Goal: Task Accomplishment & Management: Use online tool/utility

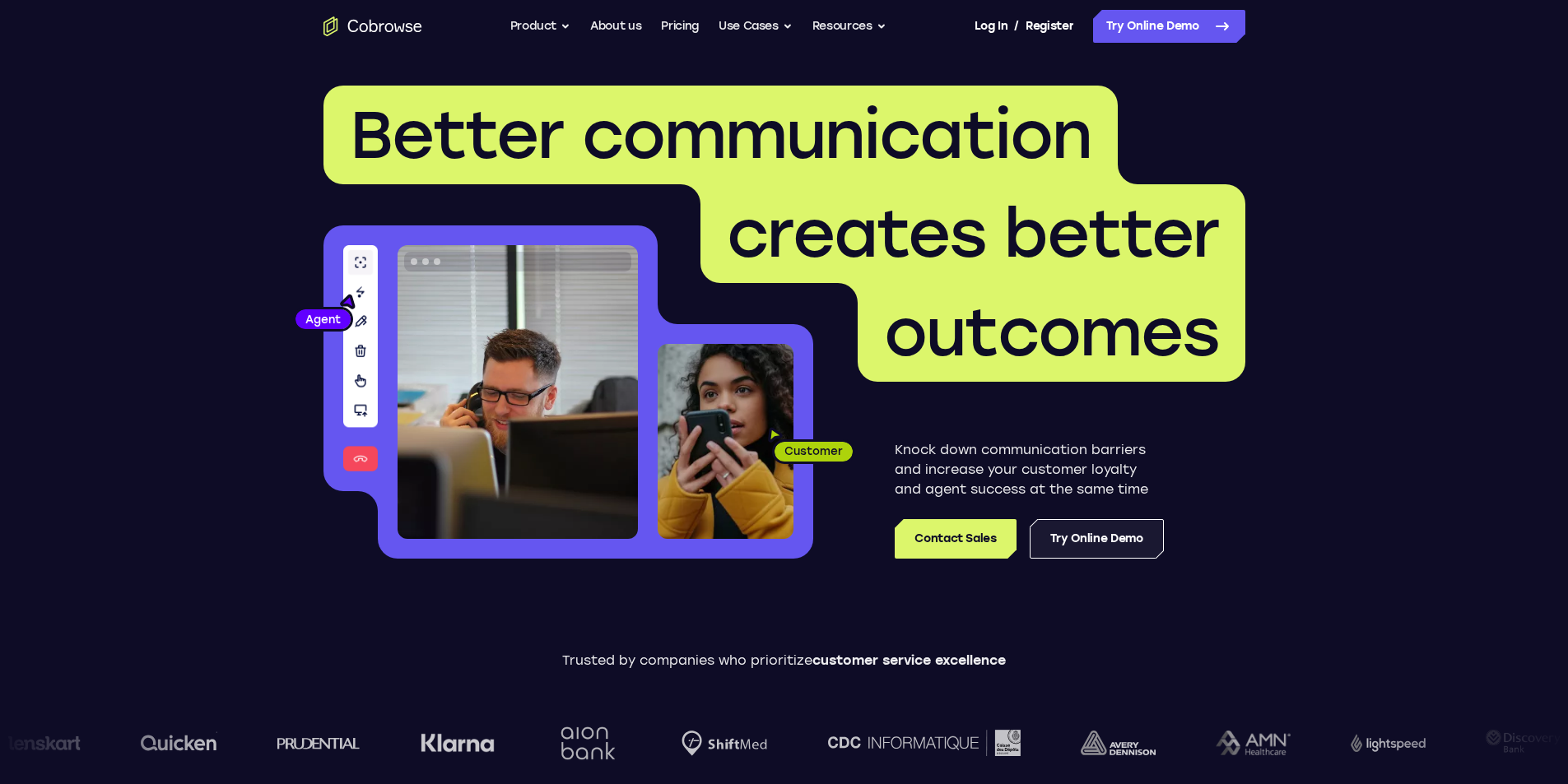
click at [1111, 548] on link "Try Online Demo" at bounding box center [1096, 539] width 134 height 40
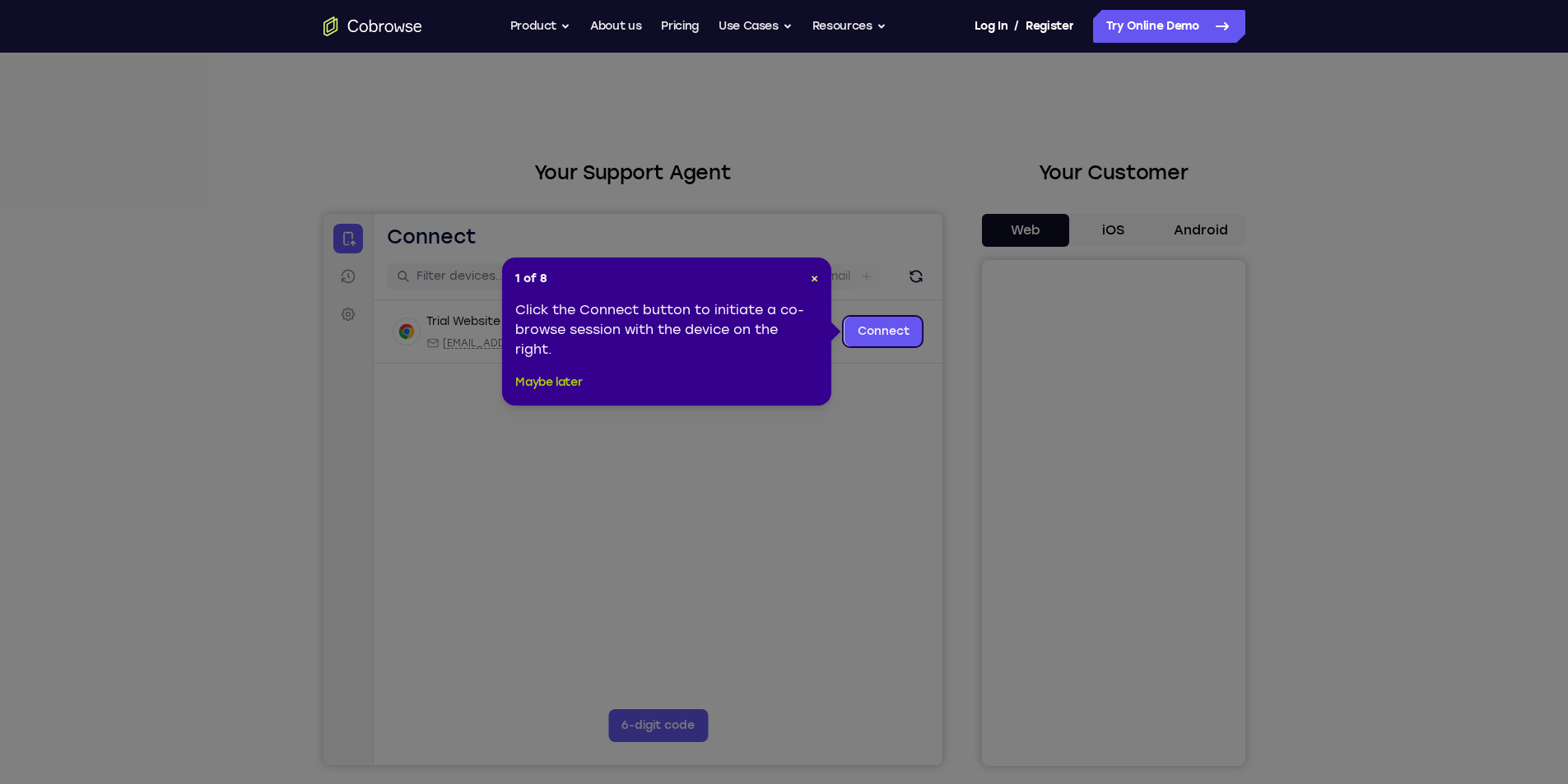
click at [575, 381] on button "Maybe later" at bounding box center [548, 382] width 67 height 19
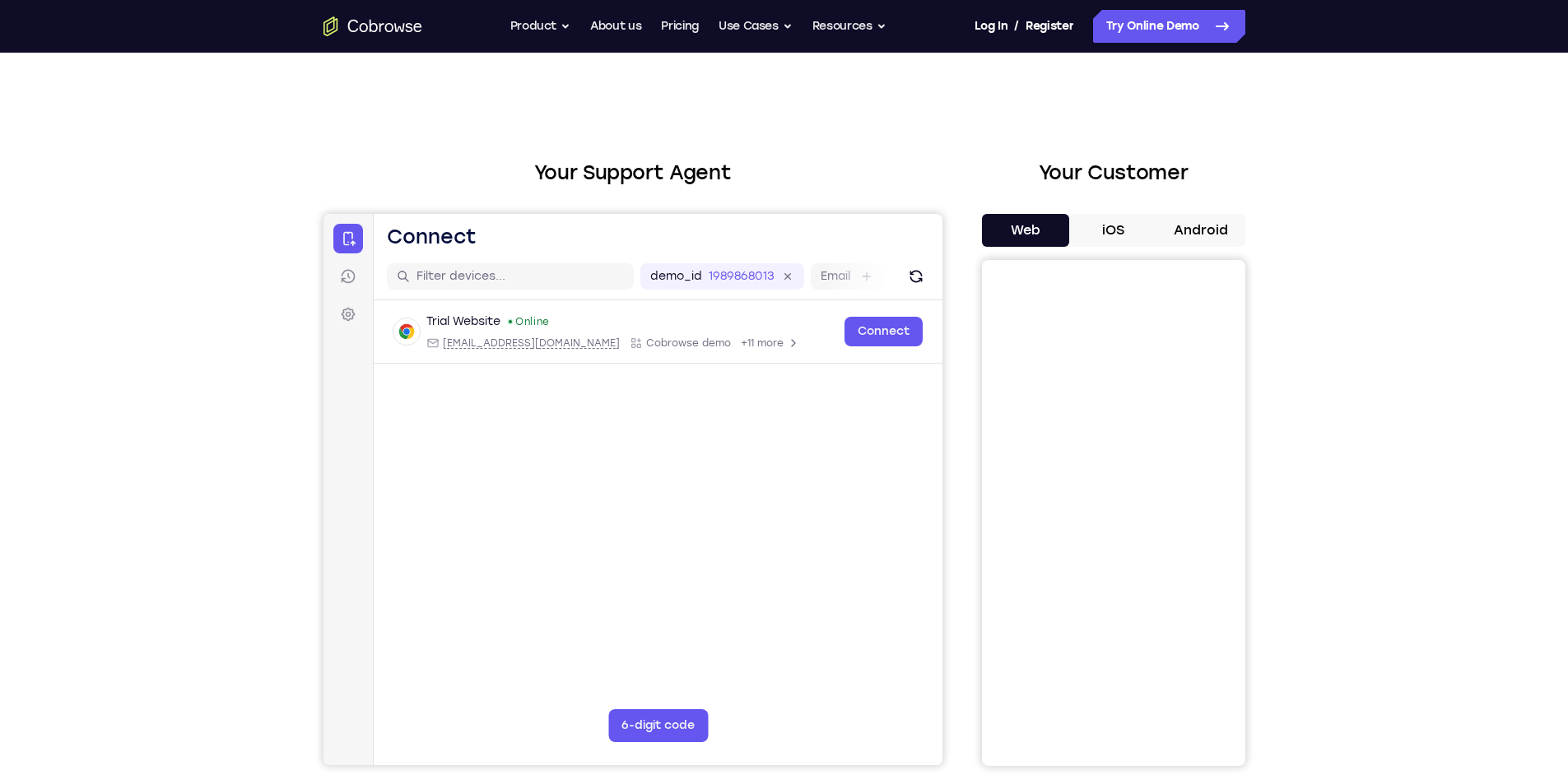
click at [1110, 225] on button "iOS" at bounding box center [1113, 229] width 88 height 33
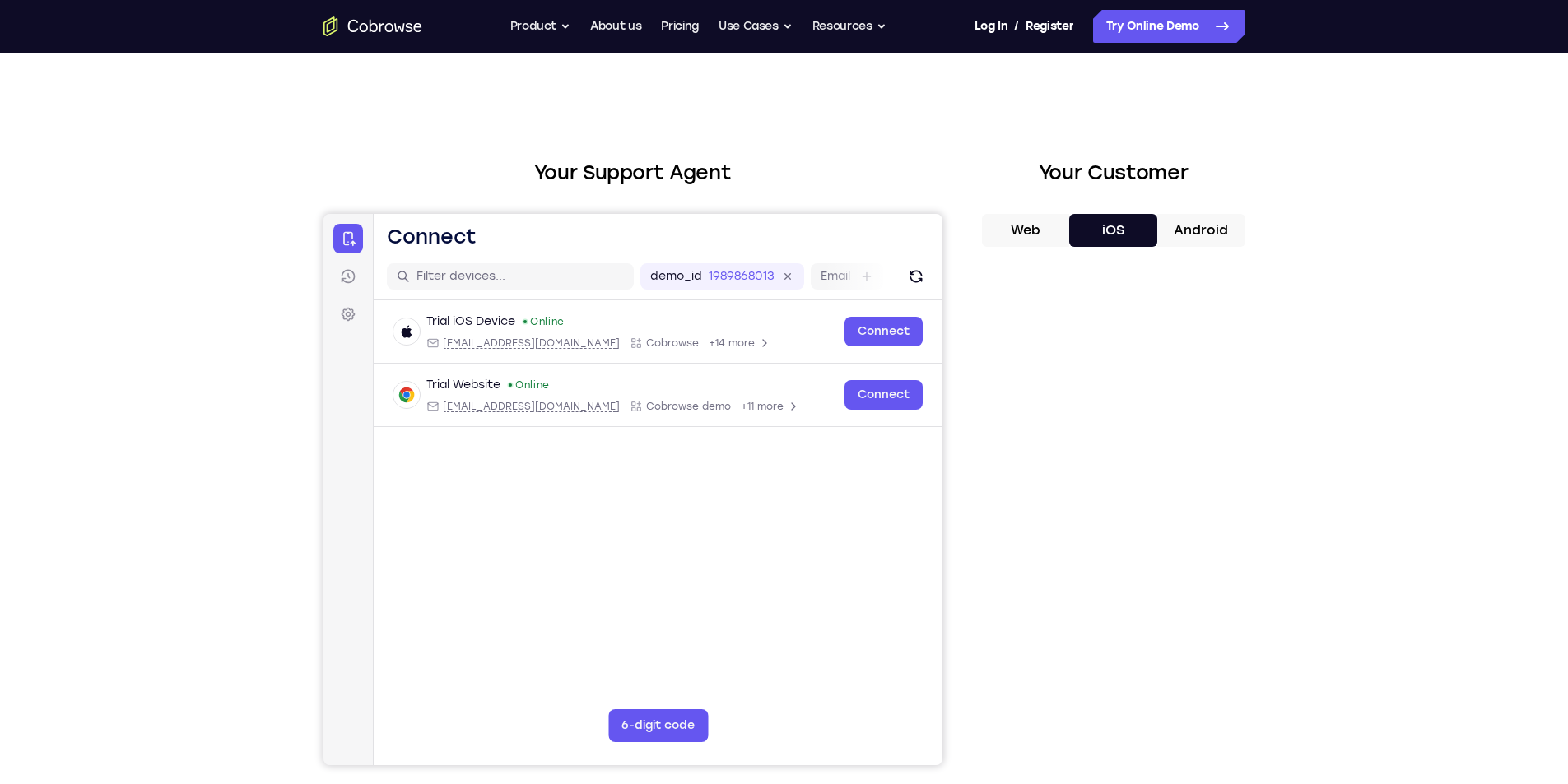
click at [1264, 374] on div "Your Support Agent Your Customer Web iOS Android Next Steps We’d be happy to gi…" at bounding box center [784, 595] width 1054 height 1085
click at [1418, 489] on div "Your Support Agent Your Customer Web iOS Android Next Steps We’d be happy to gi…" at bounding box center [784, 595] width 1568 height 1085
click at [1349, 415] on div "Your Support Agent Your Customer Web iOS Android Next Steps We’d be happy to gi…" at bounding box center [784, 595] width 1568 height 1085
click at [1286, 375] on div "Your Support Agent Your Customer Web iOS Android Next Steps We’d be happy to gi…" at bounding box center [784, 595] width 1054 height 1085
click at [1282, 340] on div "Your Support Agent Your Customer Web iOS Android Next Steps We’d be happy to gi…" at bounding box center [784, 595] width 1054 height 1085
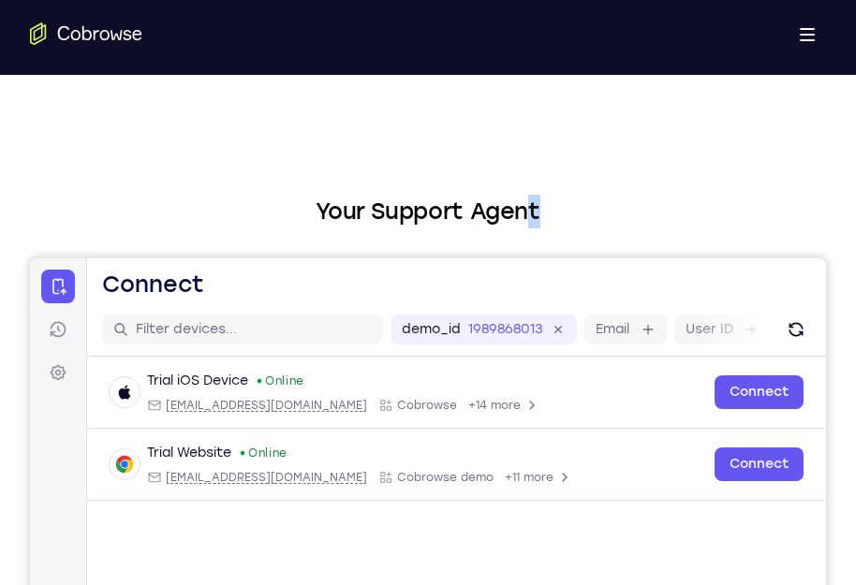
drag, startPoint x: 523, startPoint y: 112, endPoint x: 542, endPoint y: -117, distance: 230.2
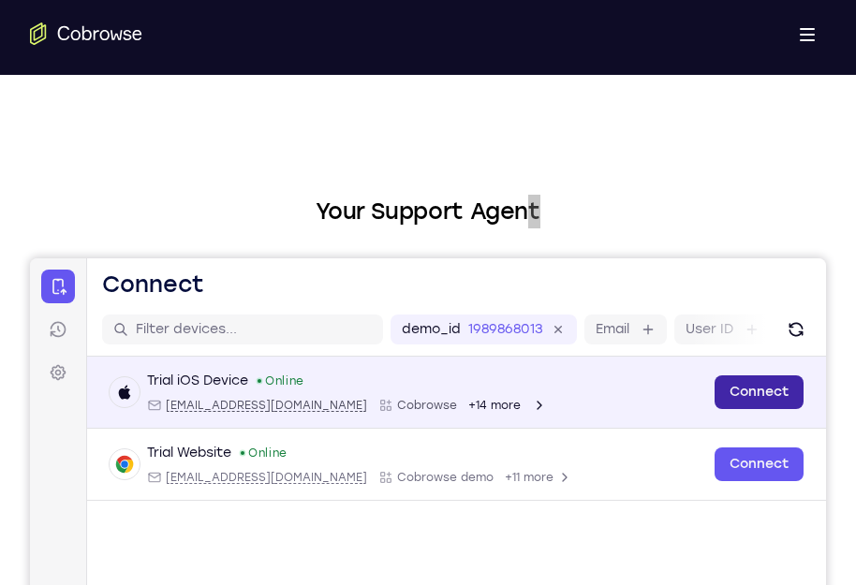
click at [758, 388] on link "Connect" at bounding box center [758, 392] width 89 height 34
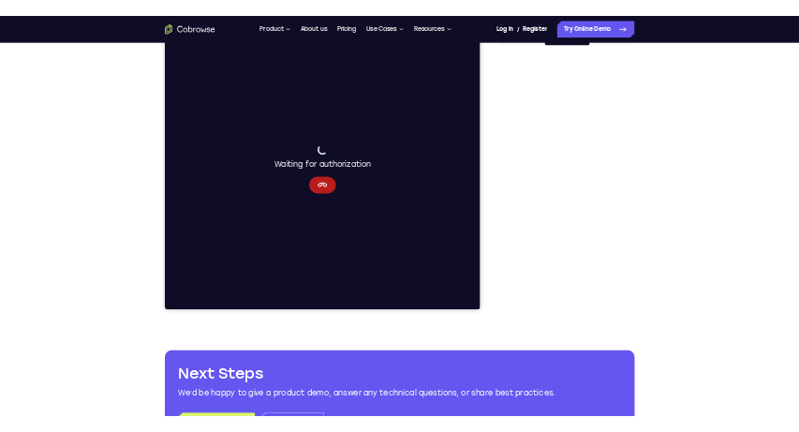
scroll to position [187, 0]
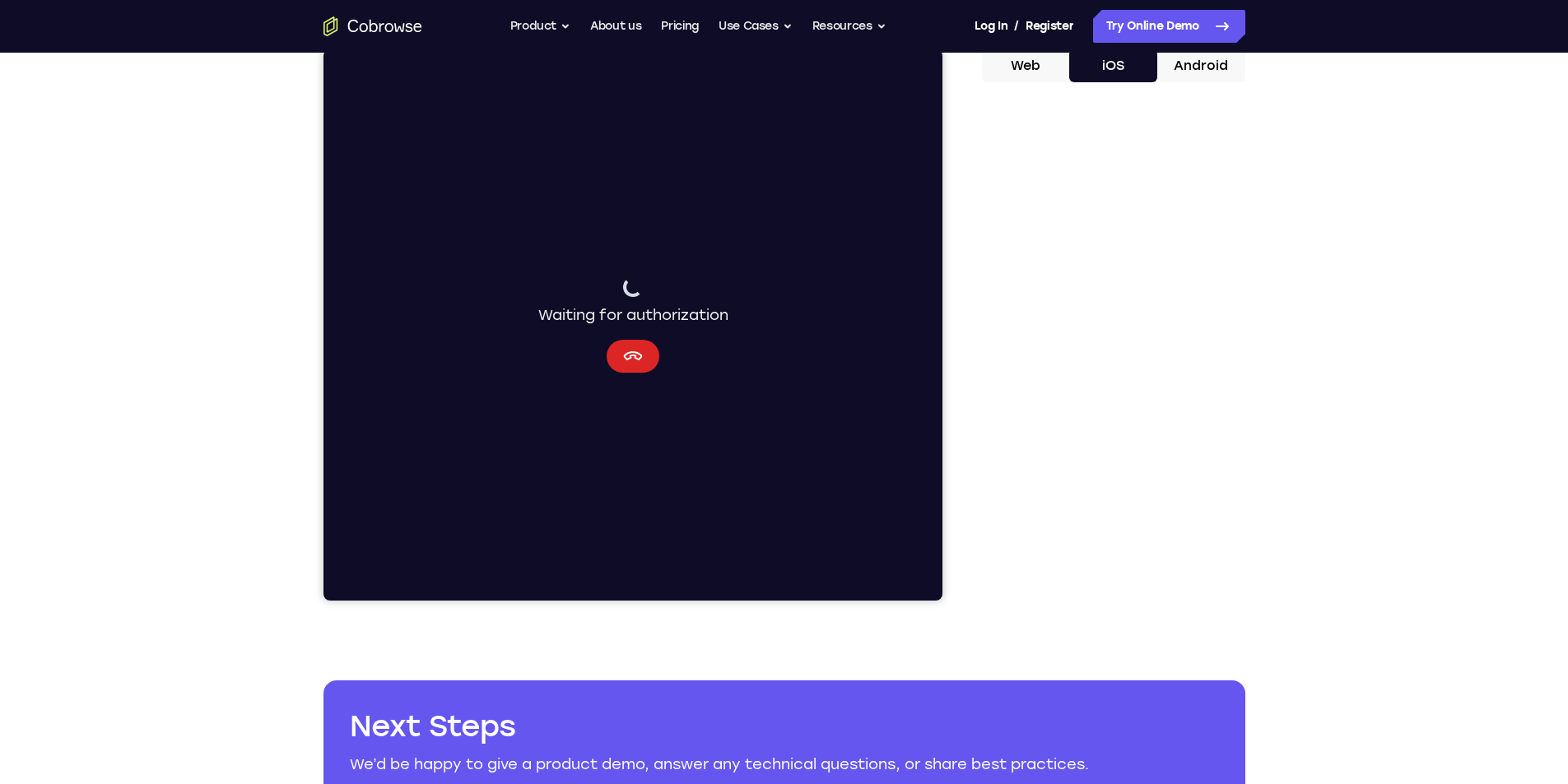
click at [615, 344] on button "Cancel" at bounding box center [632, 356] width 53 height 33
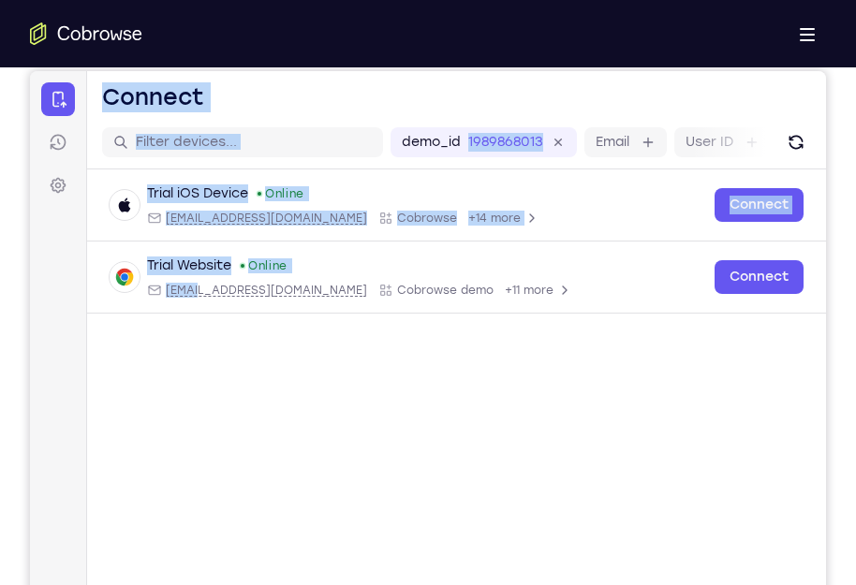
drag, startPoint x: 213, startPoint y: 459, endPoint x: 24, endPoint y: 478, distance: 189.1
click at [30, 478] on html "Skip to main content Connect Sessions Settings Open main menu Connect demo_id 1…" at bounding box center [428, 384] width 796 height 627
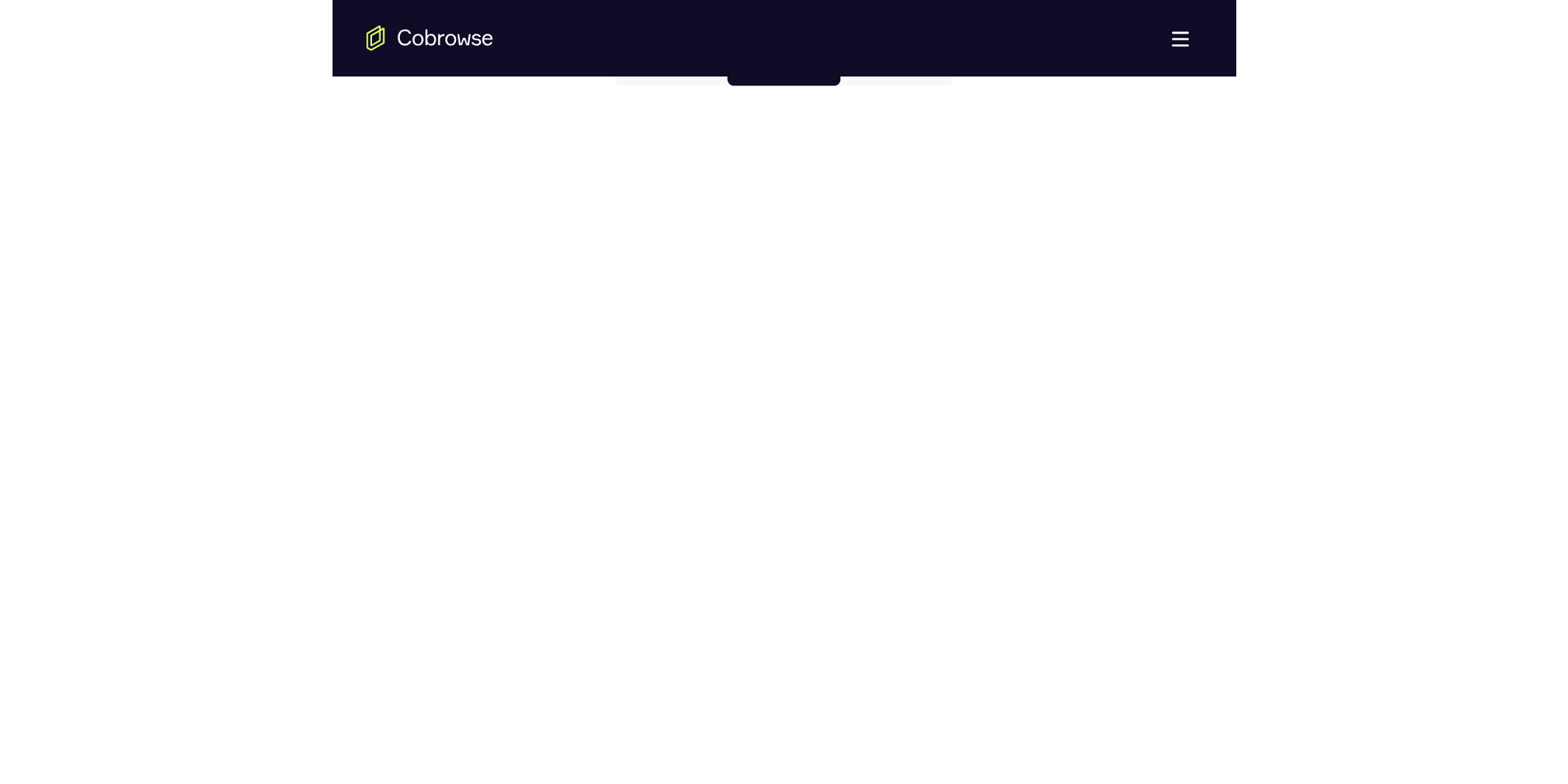
scroll to position [823, 0]
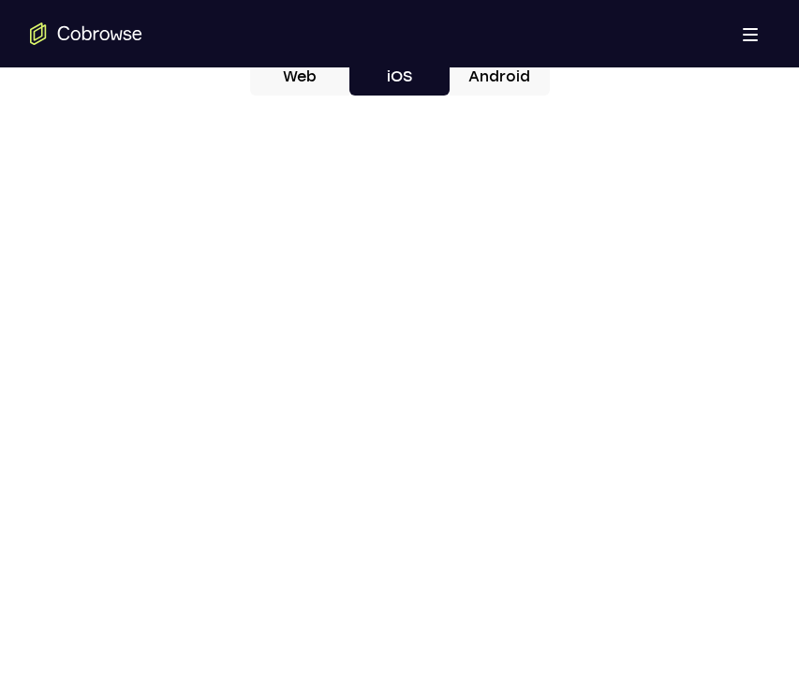
click at [685, 367] on div at bounding box center [399, 398] width 739 height 576
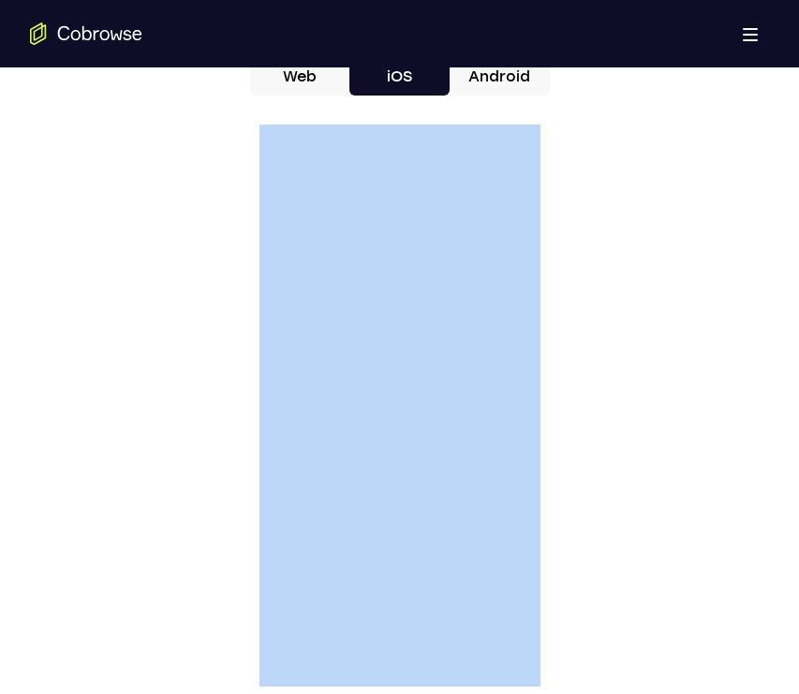
click at [685, 367] on div at bounding box center [399, 398] width 739 height 576
click at [655, 361] on div at bounding box center [399, 398] width 739 height 576
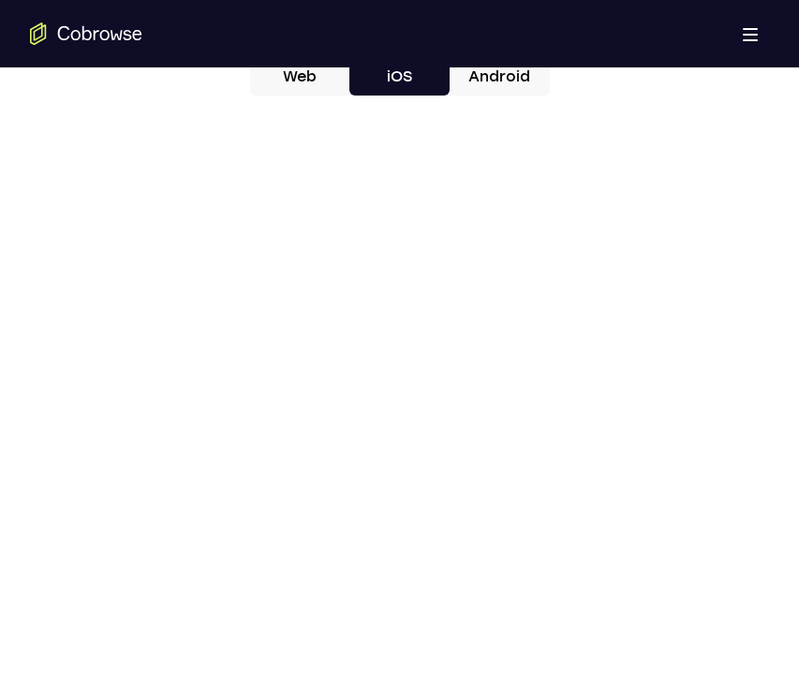
click at [143, 183] on div at bounding box center [399, 398] width 739 height 576
click at [216, 395] on div at bounding box center [399, 398] width 739 height 576
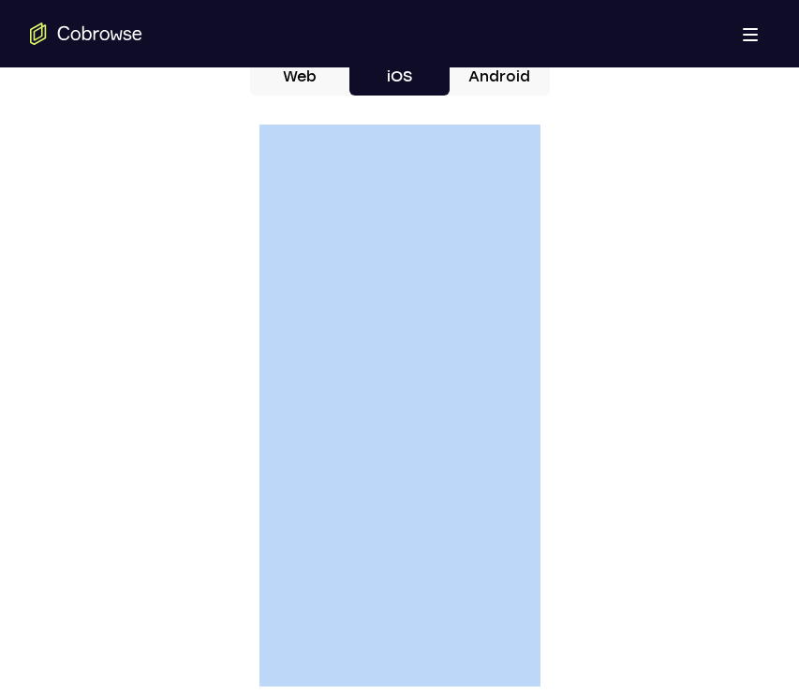
click at [216, 395] on div at bounding box center [399, 398] width 739 height 576
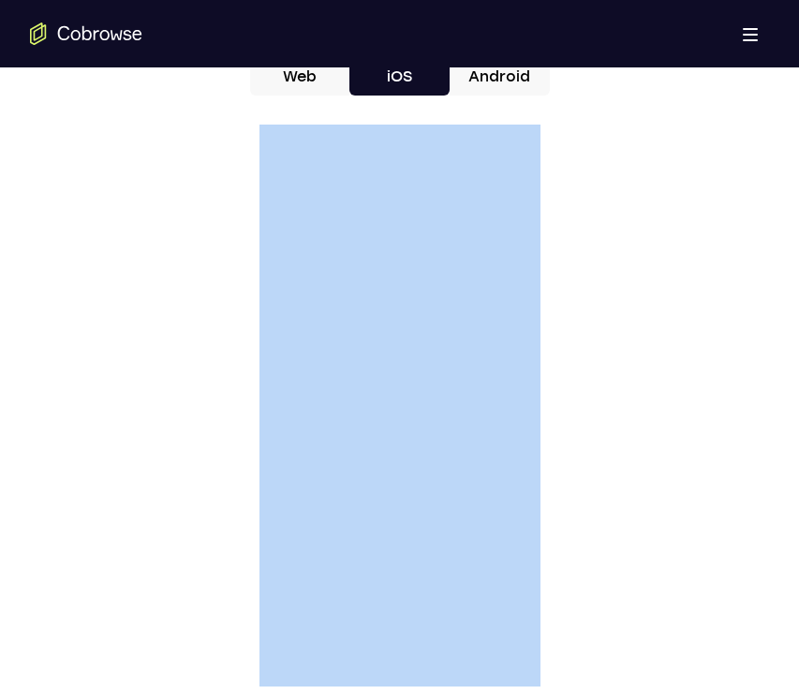
click at [154, 541] on div at bounding box center [399, 398] width 739 height 576
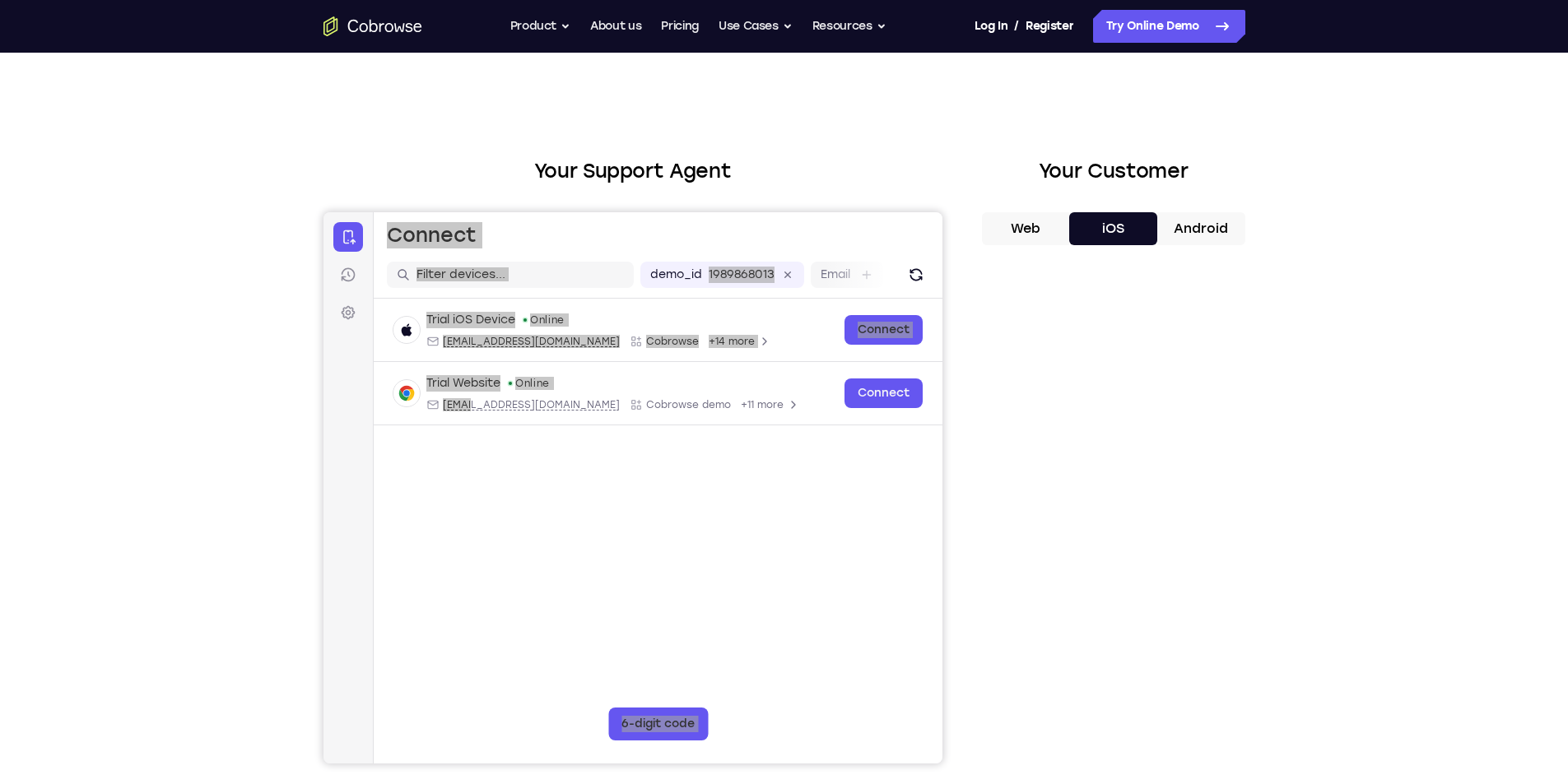
scroll to position [0, 0]
click at [1258, 272] on div "Your Support Agent Your Customer Web iOS Android Next Steps We’d be happy to gi…" at bounding box center [784, 595] width 1054 height 1085
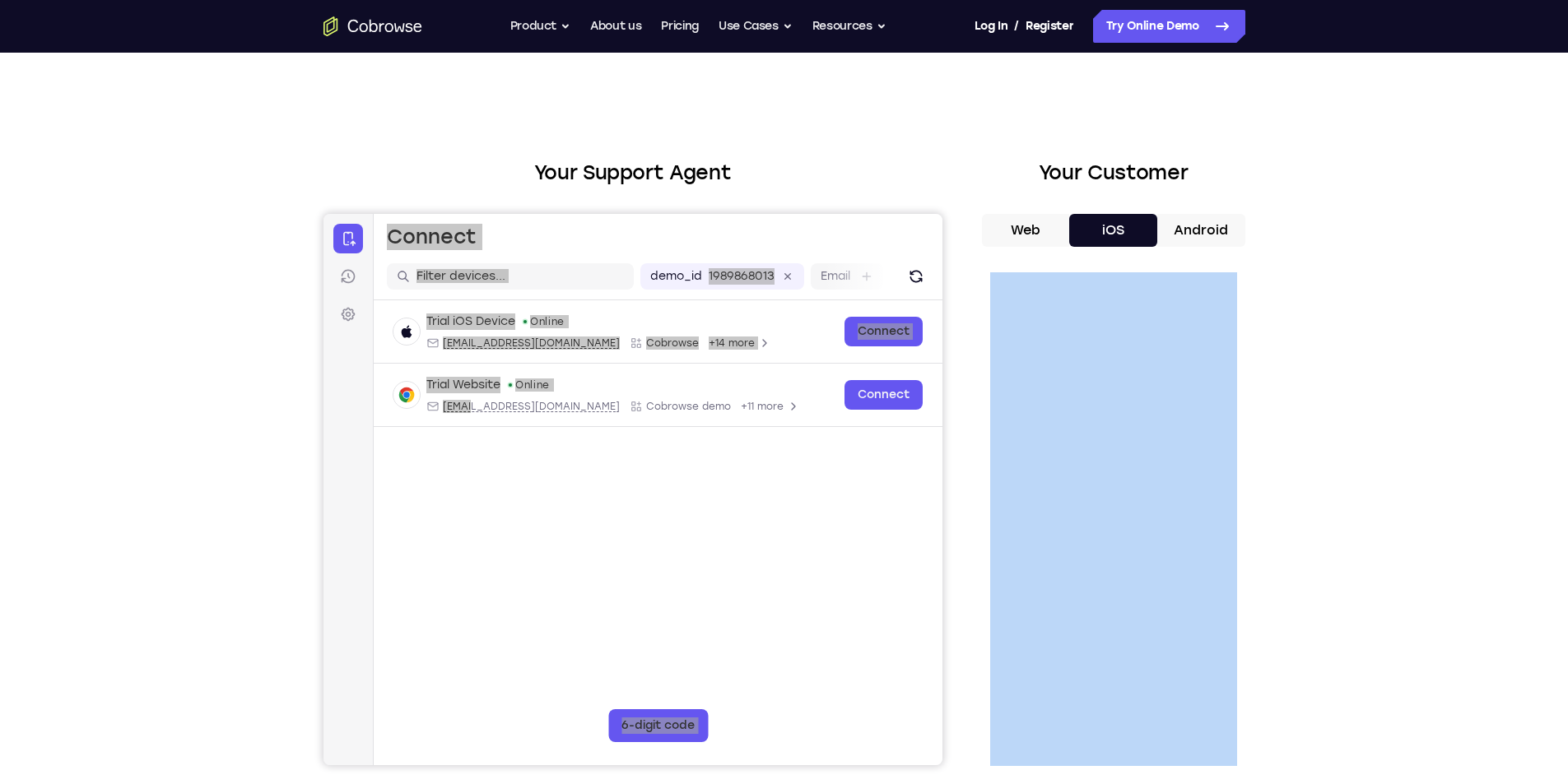
click at [1258, 272] on div "Your Support Agent Your Customer Web iOS Android Next Steps We’d be happy to gi…" at bounding box center [784, 595] width 1054 height 1085
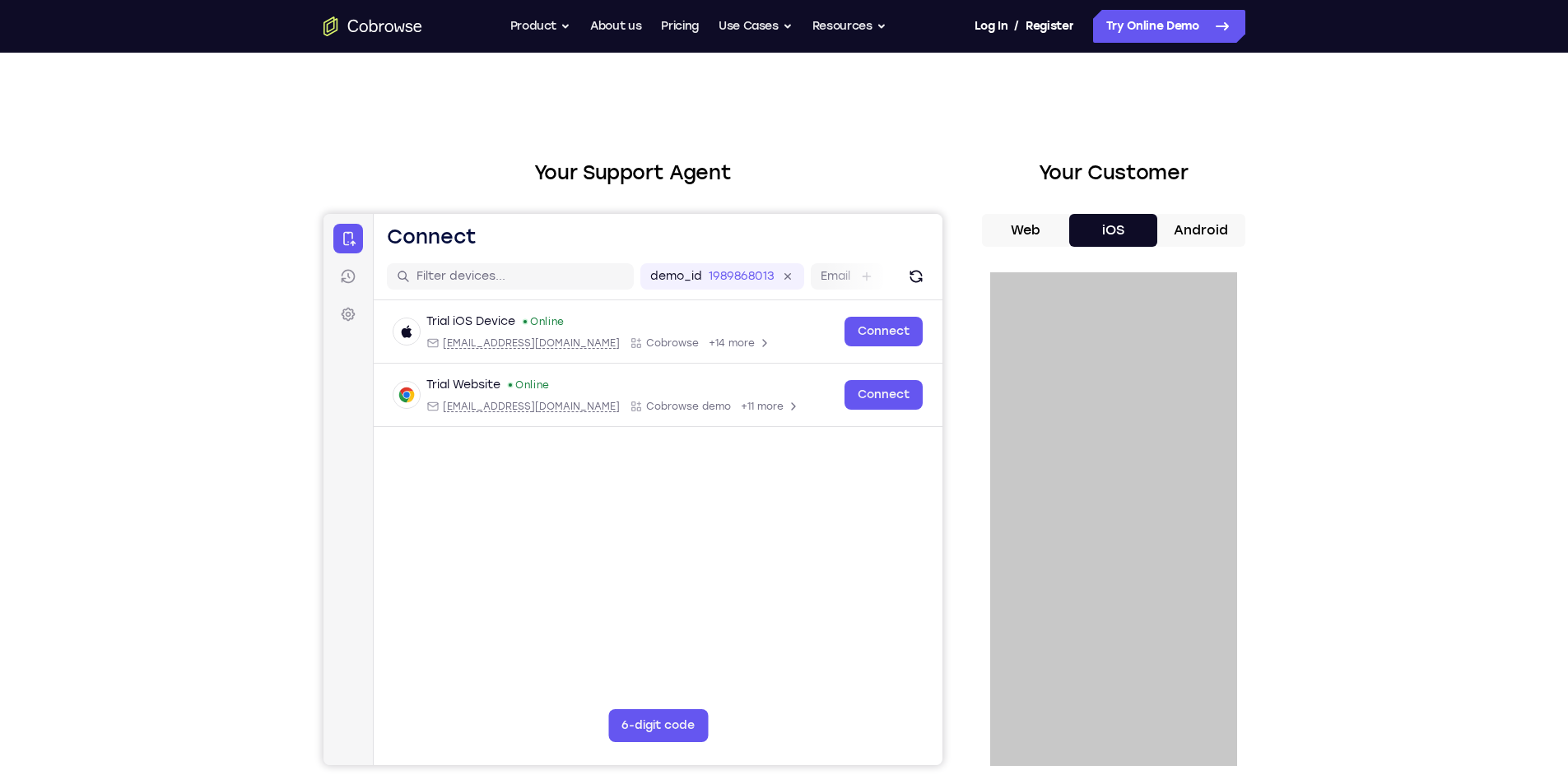
click at [771, 466] on div "Trial iOS Device Online ios@example.com Cobrowse +14 more ios@example.com Cobro…" at bounding box center [657, 403] width 569 height 206
click at [710, 481] on div "Trial iOS Device Online ios@example.com Cobrowse +14 more ios@example.com Cobro…" at bounding box center [657, 403] width 569 height 206
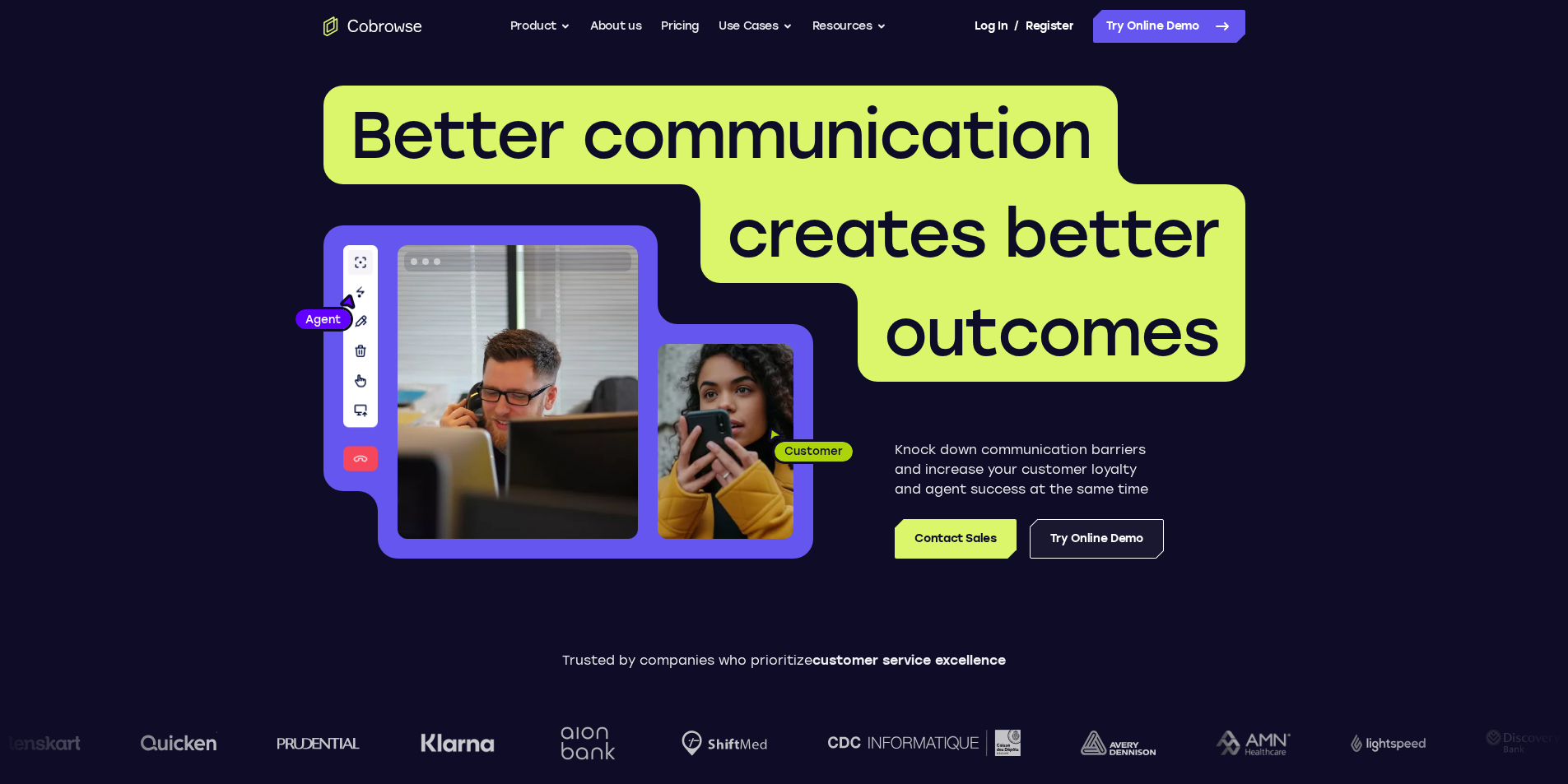
click at [1068, 550] on link "Try Online Demo" at bounding box center [1096, 539] width 134 height 40
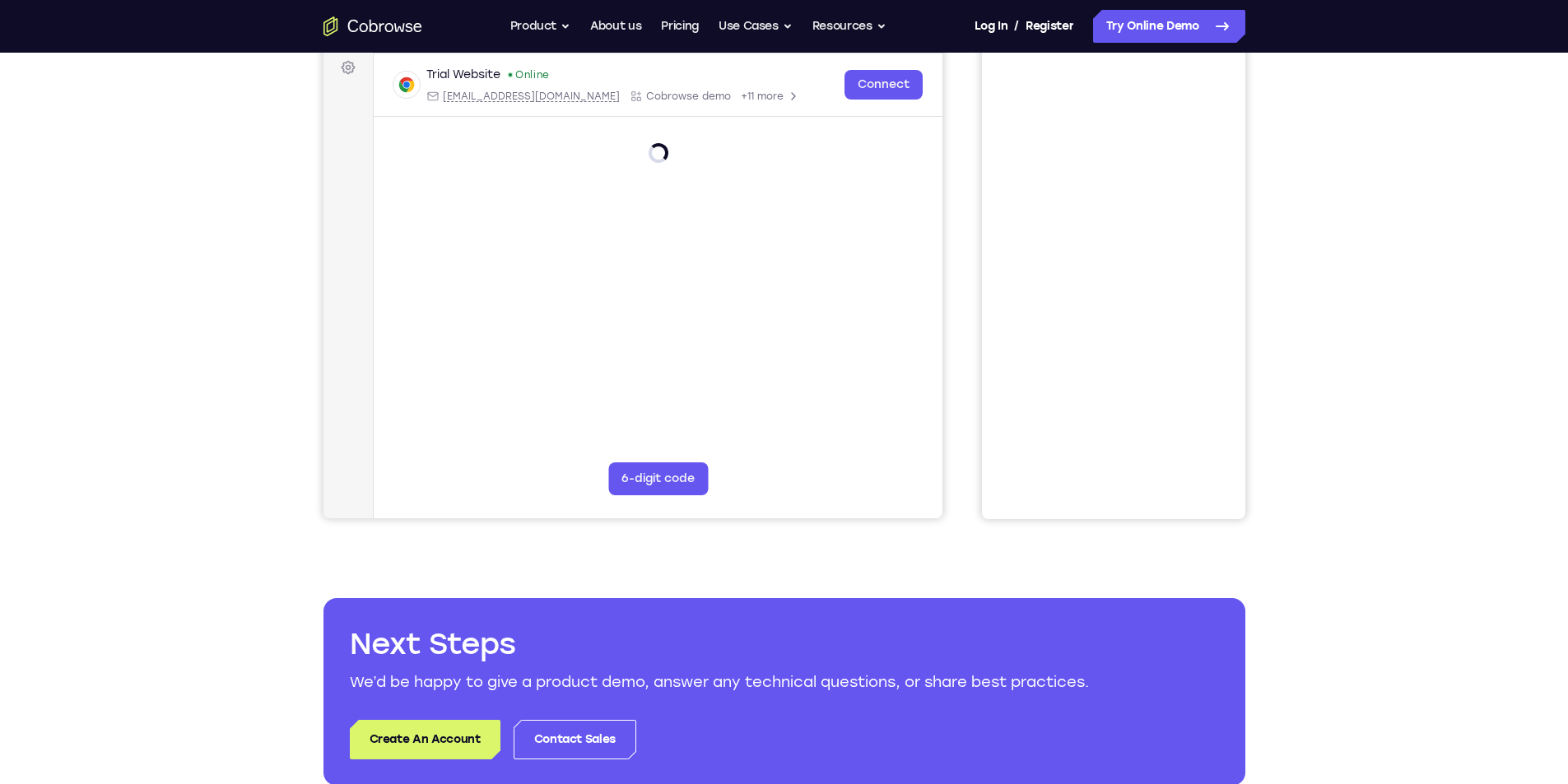
scroll to position [164, 0]
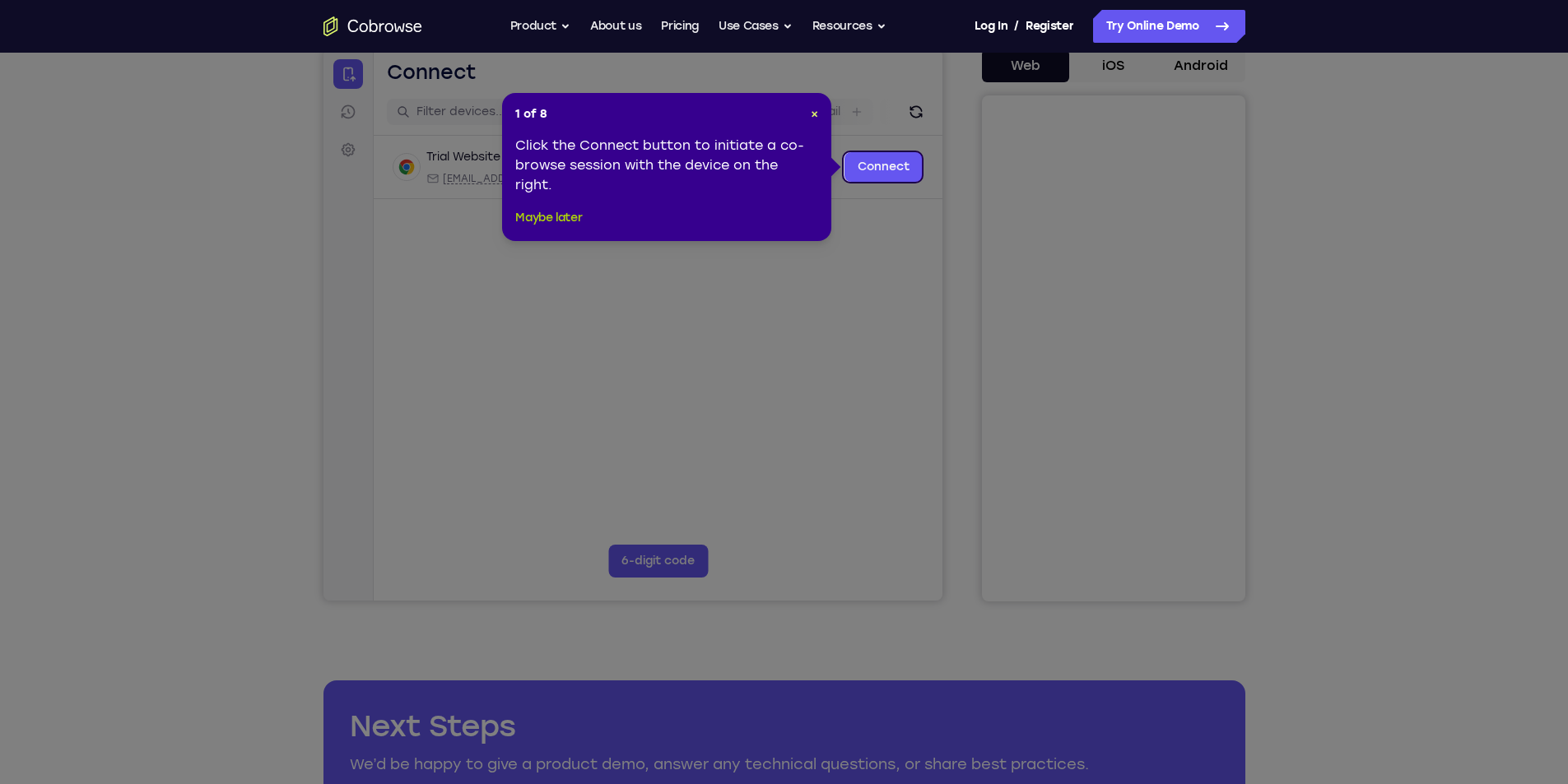
click at [547, 221] on button "Maybe later" at bounding box center [548, 218] width 67 height 19
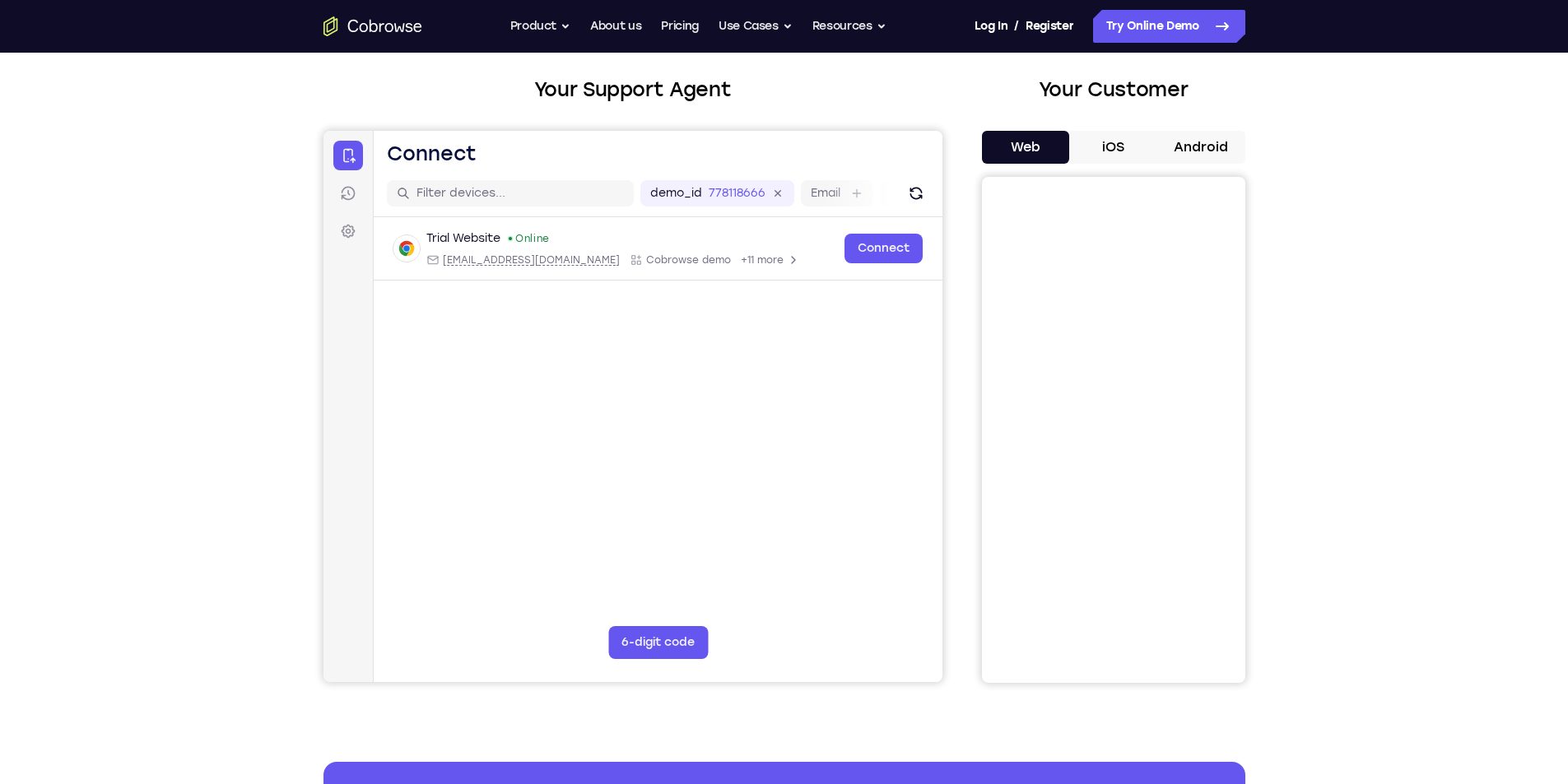
scroll to position [83, 0]
click at [1111, 137] on button "iOS" at bounding box center [1113, 148] width 88 height 33
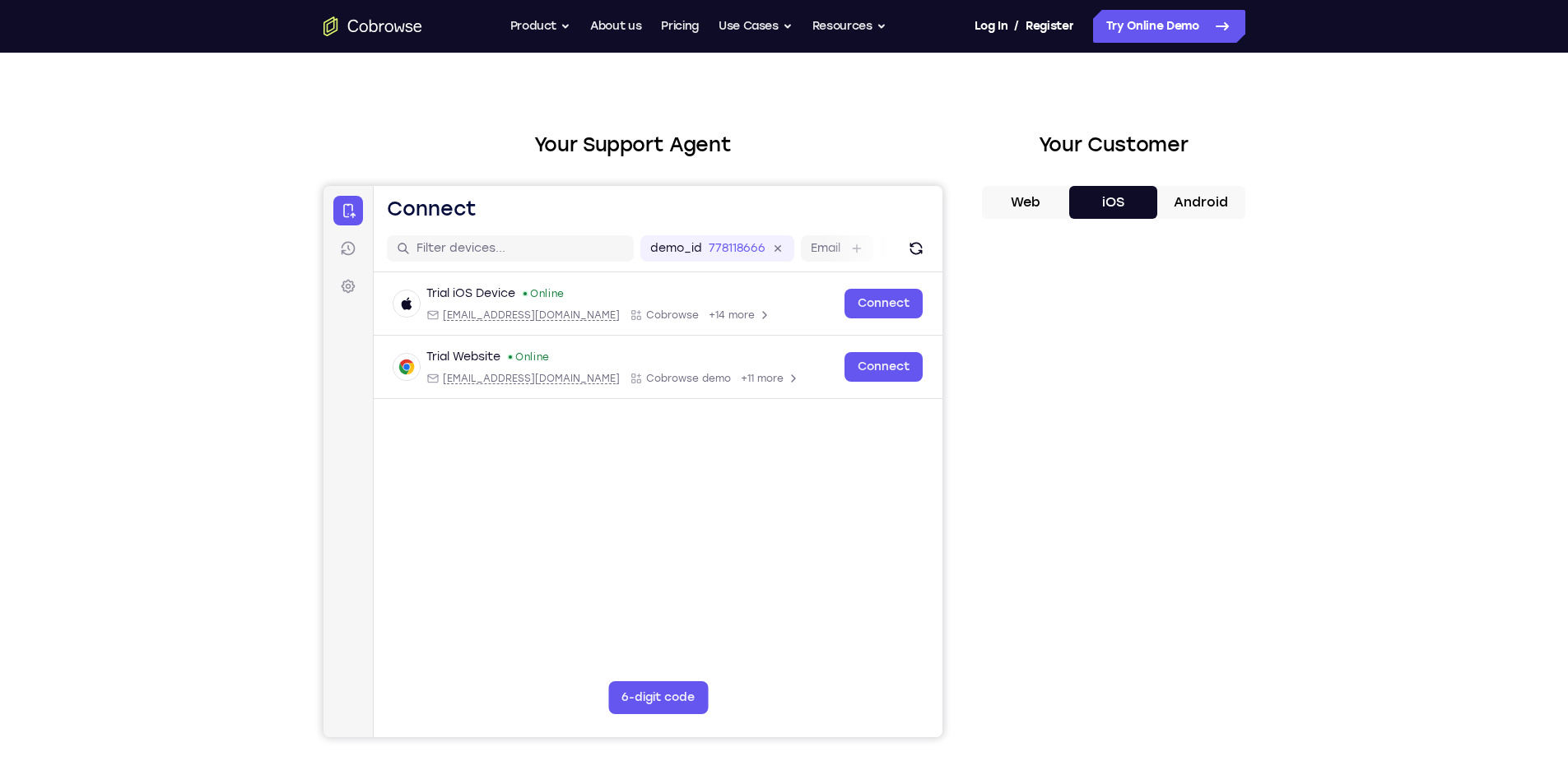
scroll to position [0, 0]
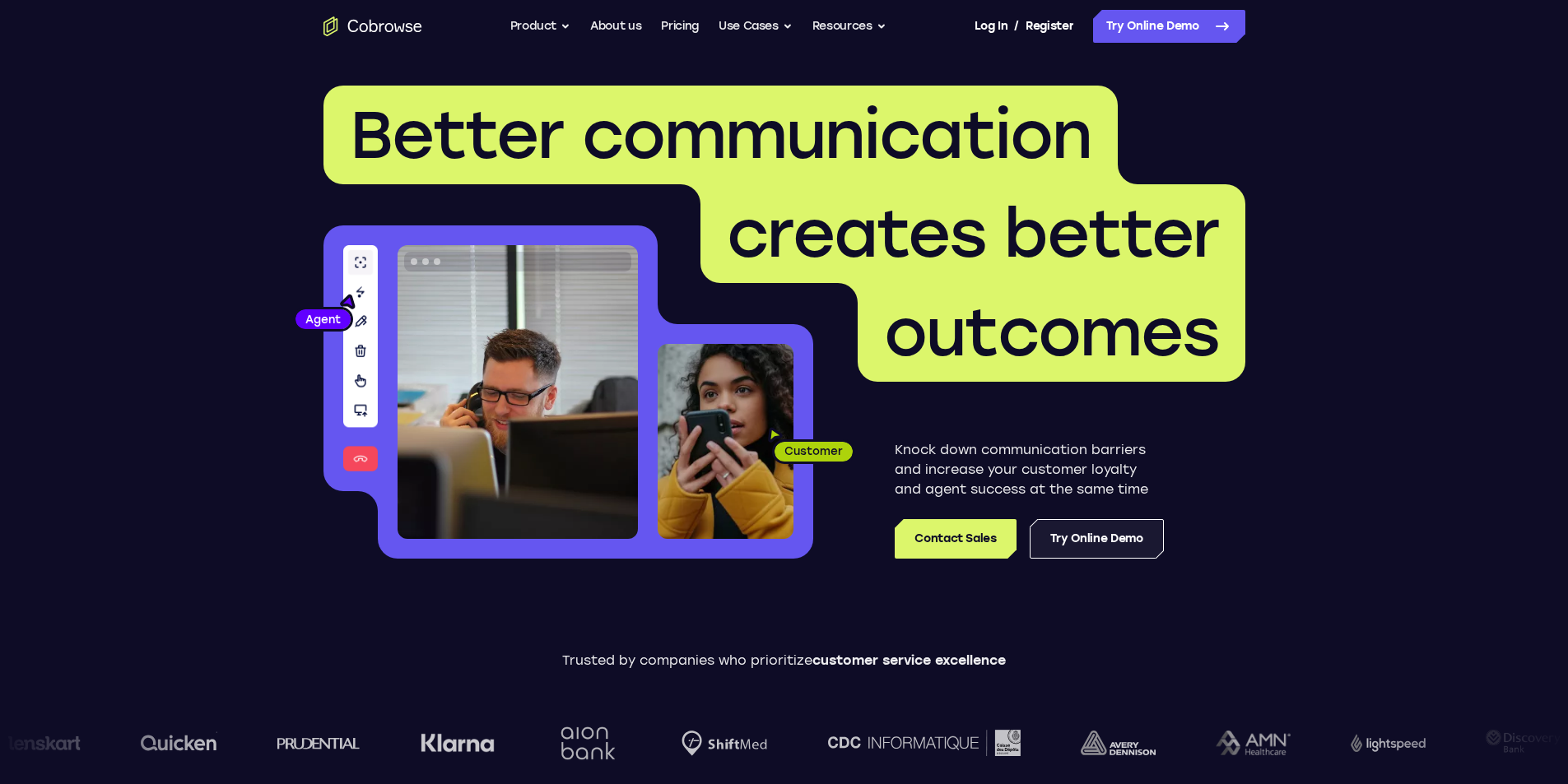
click at [1120, 539] on link "Try Online Demo" at bounding box center [1096, 539] width 134 height 40
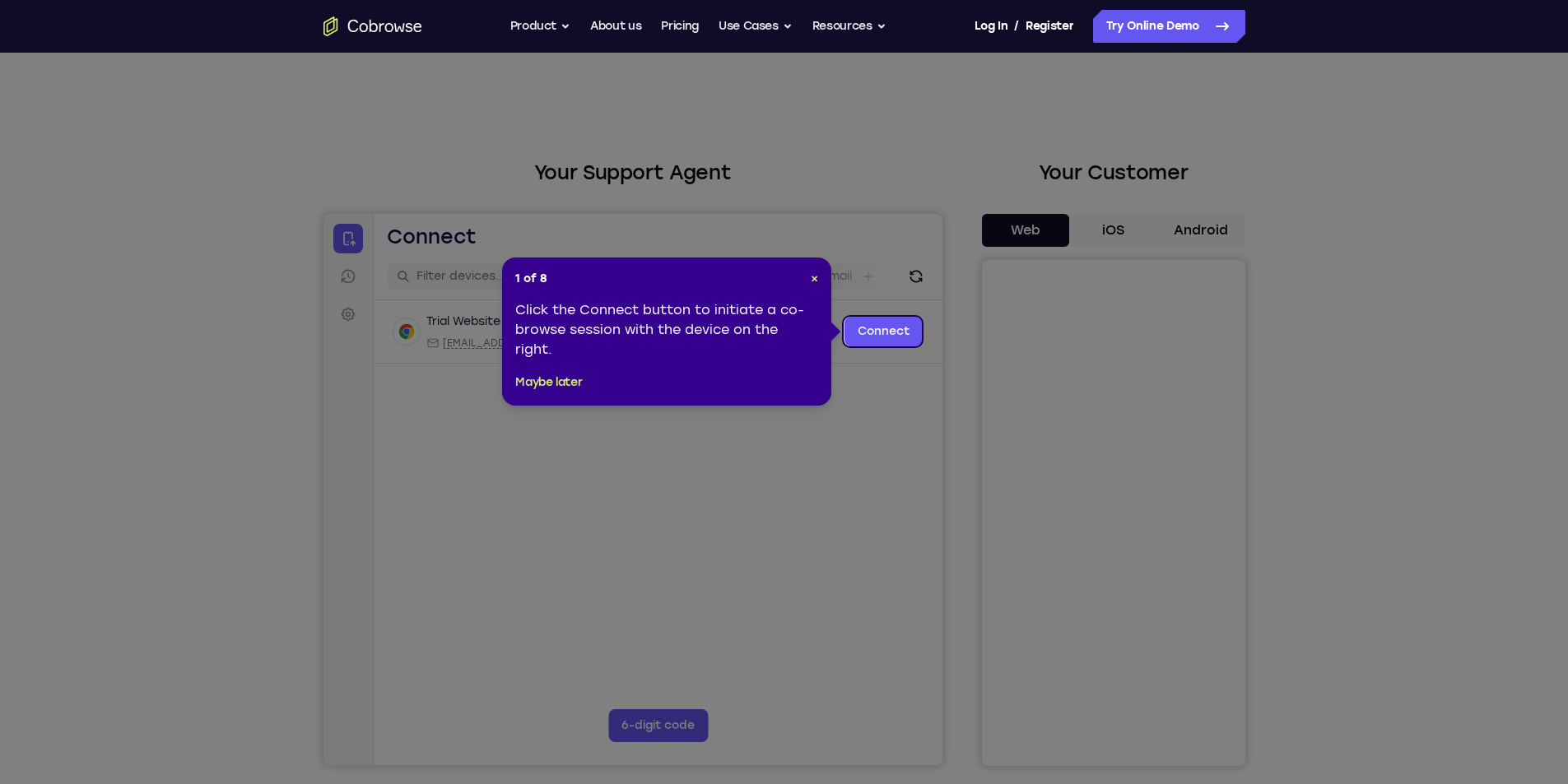
click at [1119, 221] on icon at bounding box center [790, 392] width 1580 height 784
click at [550, 393] on div "1 of 8 × Click the Connect button to initiate a co-browse session with the devi…" at bounding box center [666, 331] width 330 height 149
click at [551, 379] on button "Maybe later" at bounding box center [548, 382] width 67 height 19
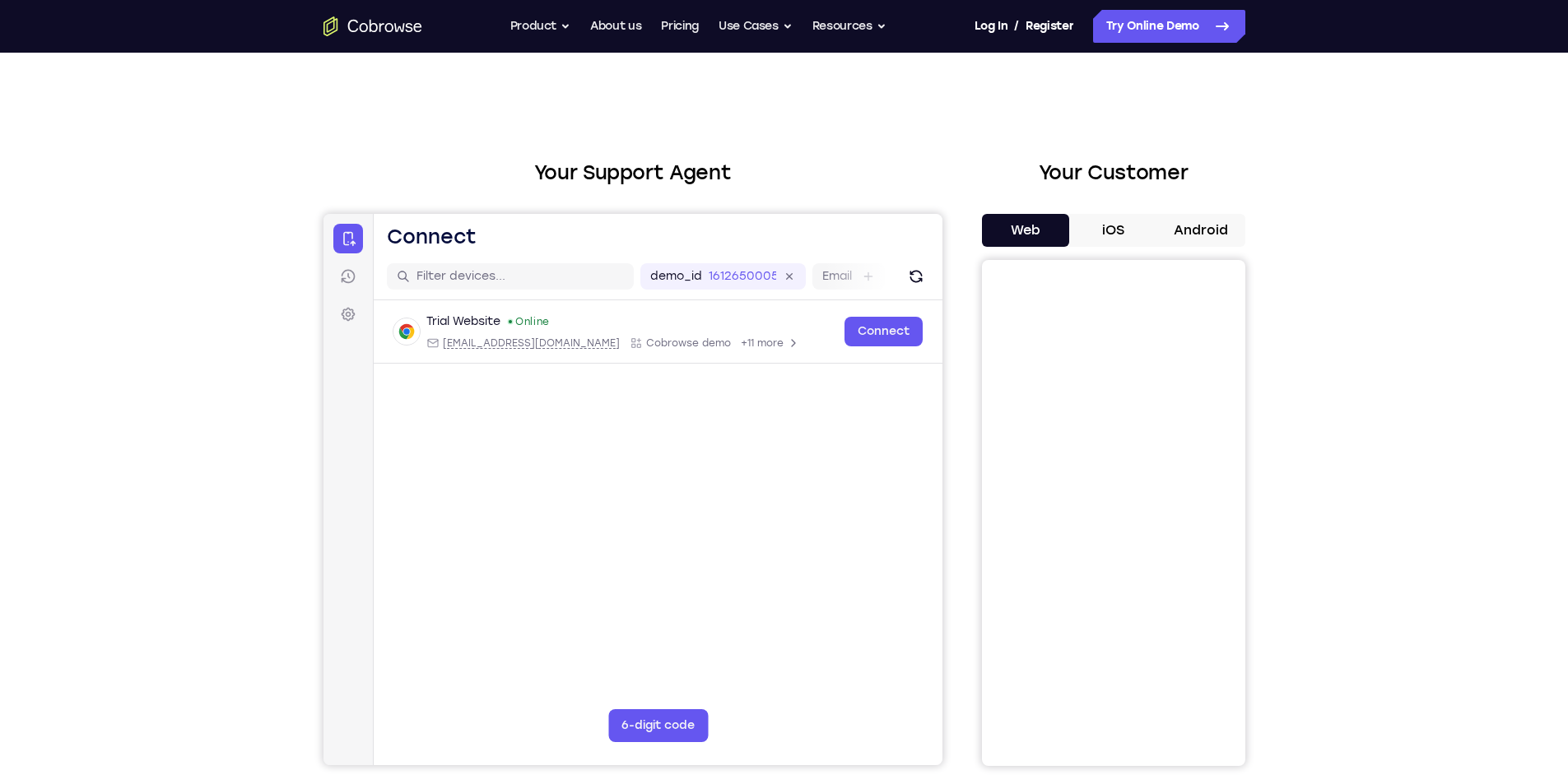
click at [1109, 231] on button "iOS" at bounding box center [1113, 229] width 88 height 33
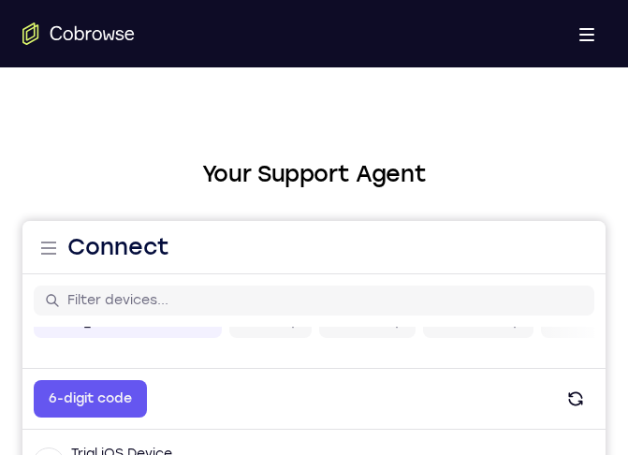
click at [381, 166] on h2 "Your Support Agent" at bounding box center [313, 174] width 583 height 34
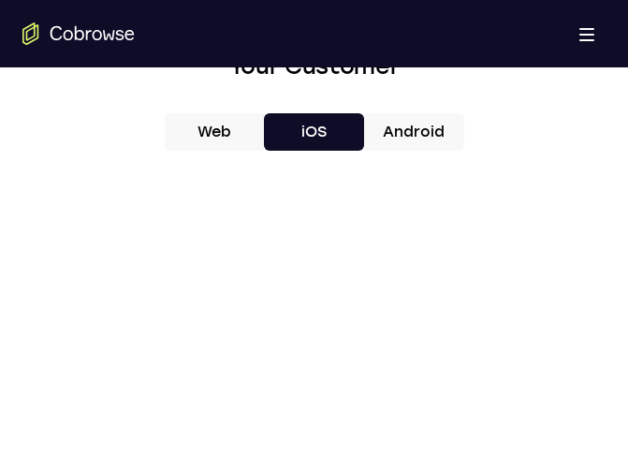
scroll to position [843, 0]
click at [510, 230] on div at bounding box center [313, 455] width 583 height 576
click at [503, 151] on div "Web iOS Android" at bounding box center [313, 428] width 583 height 628
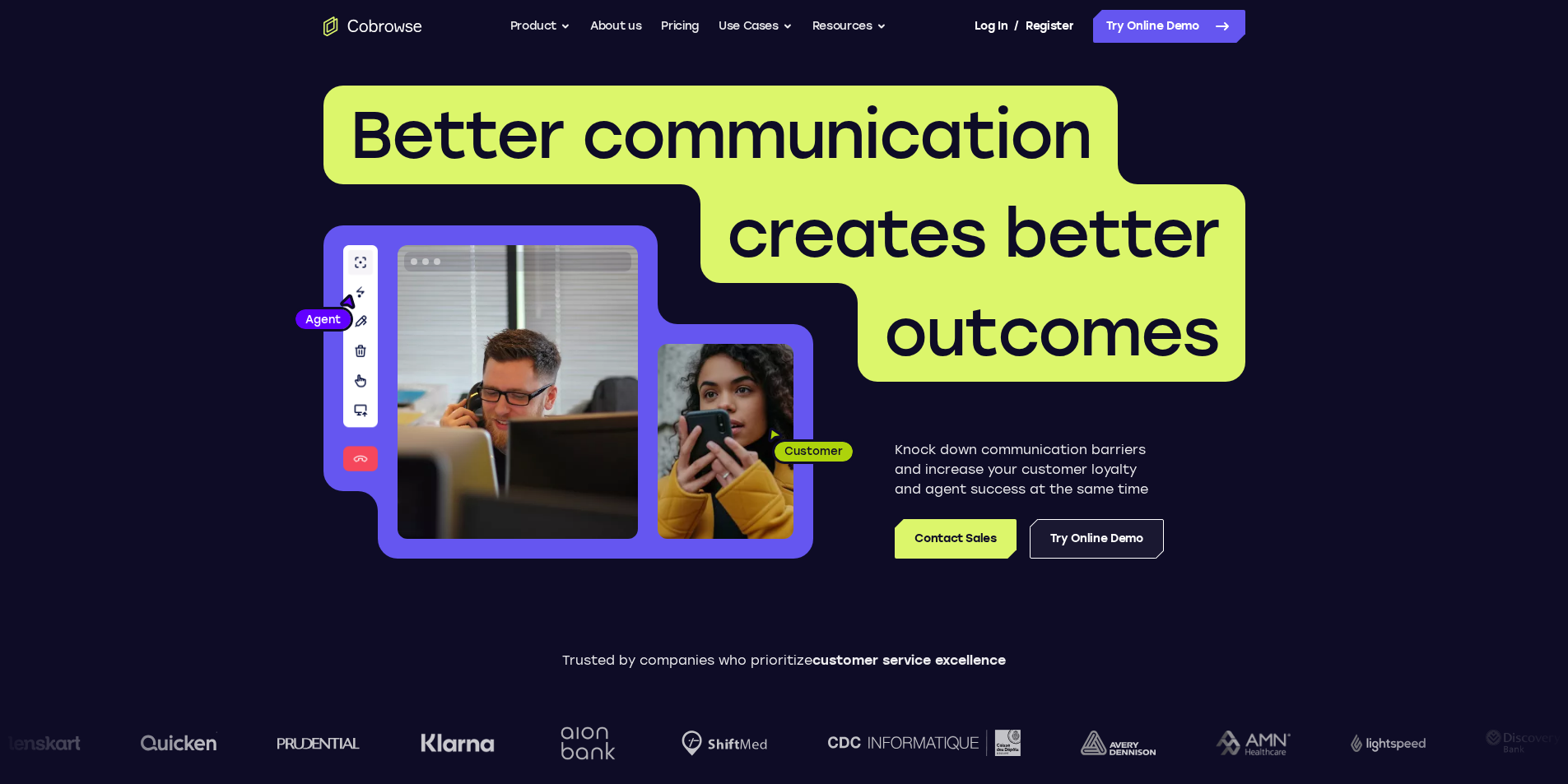
click at [1133, 542] on link "Try Online Demo" at bounding box center [1096, 539] width 134 height 40
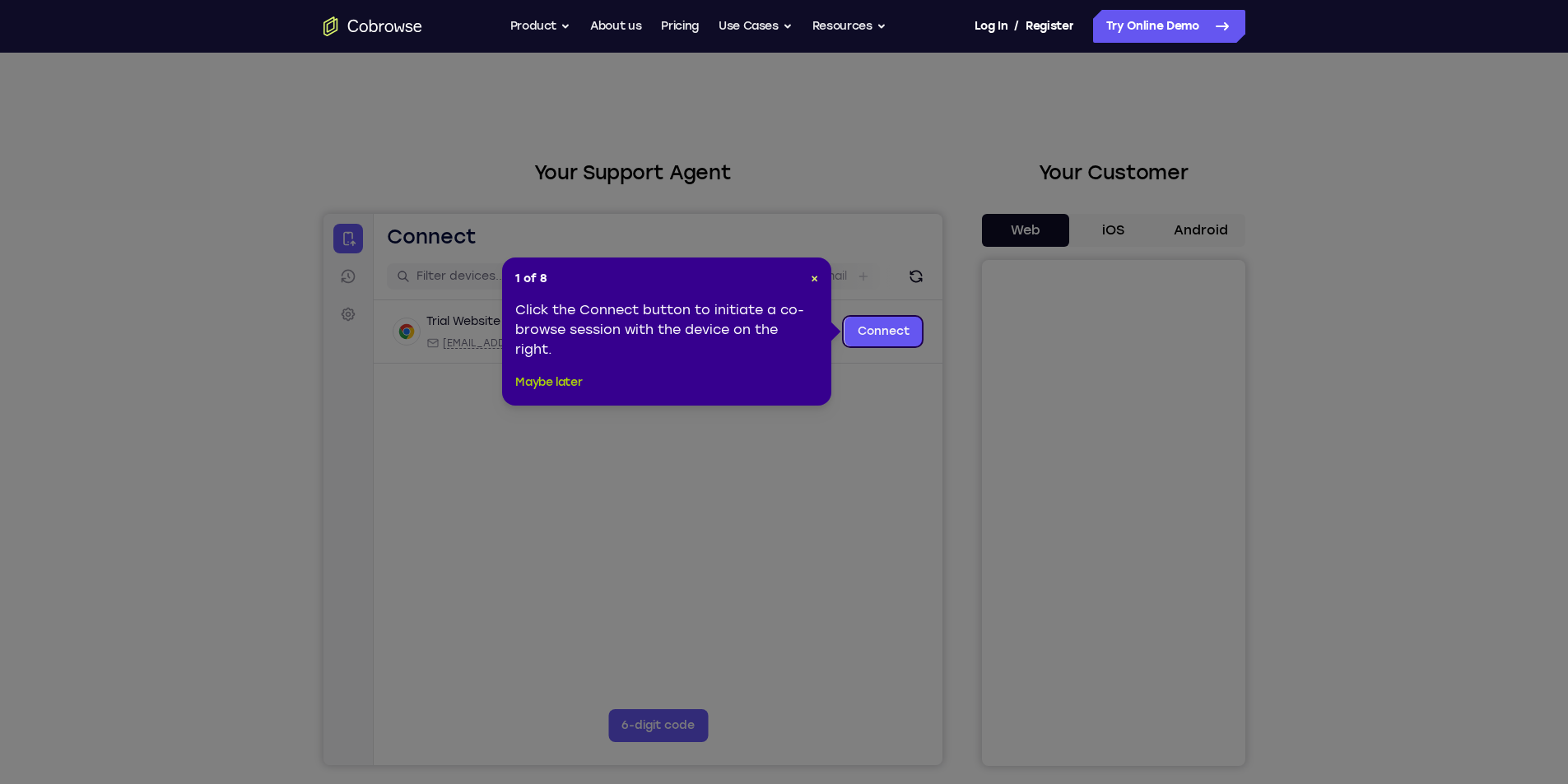
click at [557, 376] on button "Maybe later" at bounding box center [548, 382] width 67 height 19
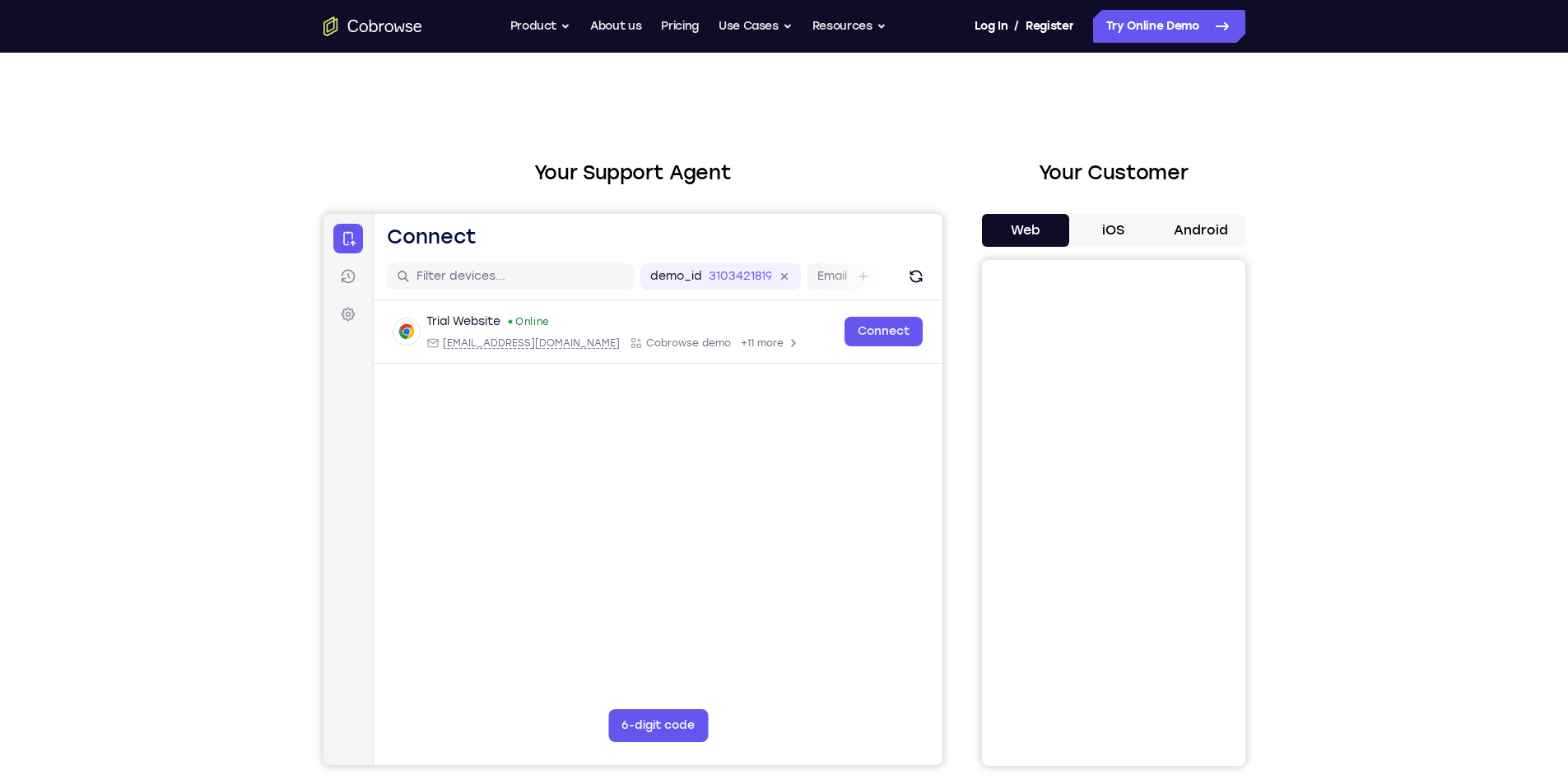
click at [1115, 225] on button "iOS" at bounding box center [1113, 229] width 88 height 33
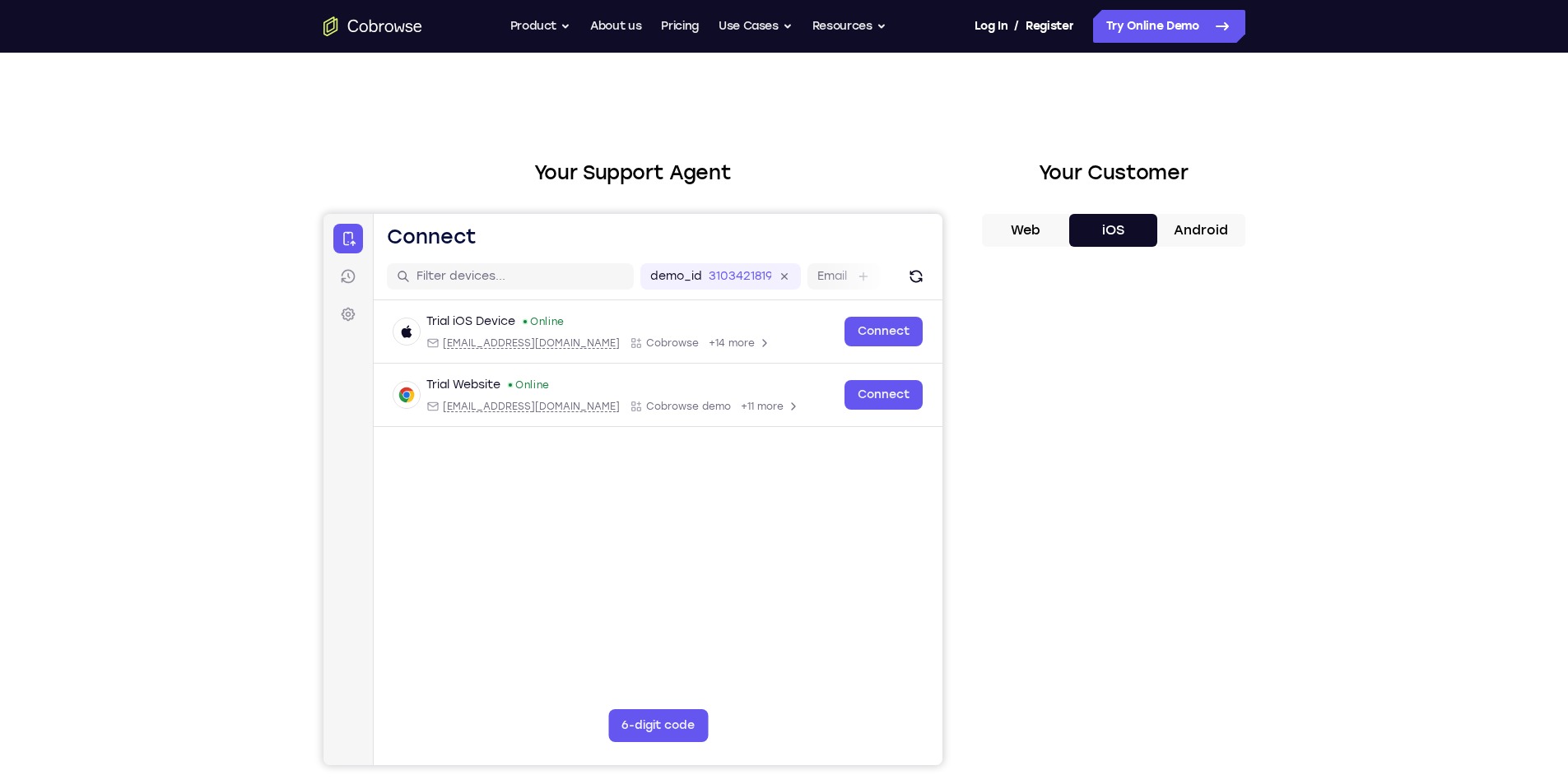
click at [1288, 493] on div "Your Support Agent Your Customer Web iOS Android Next Steps We’d be happy to gi…" at bounding box center [784, 595] width 1054 height 1085
click at [1290, 491] on div "Your Support Agent Your Customer Web iOS Android Next Steps We’d be happy to gi…" at bounding box center [784, 595] width 1054 height 1085
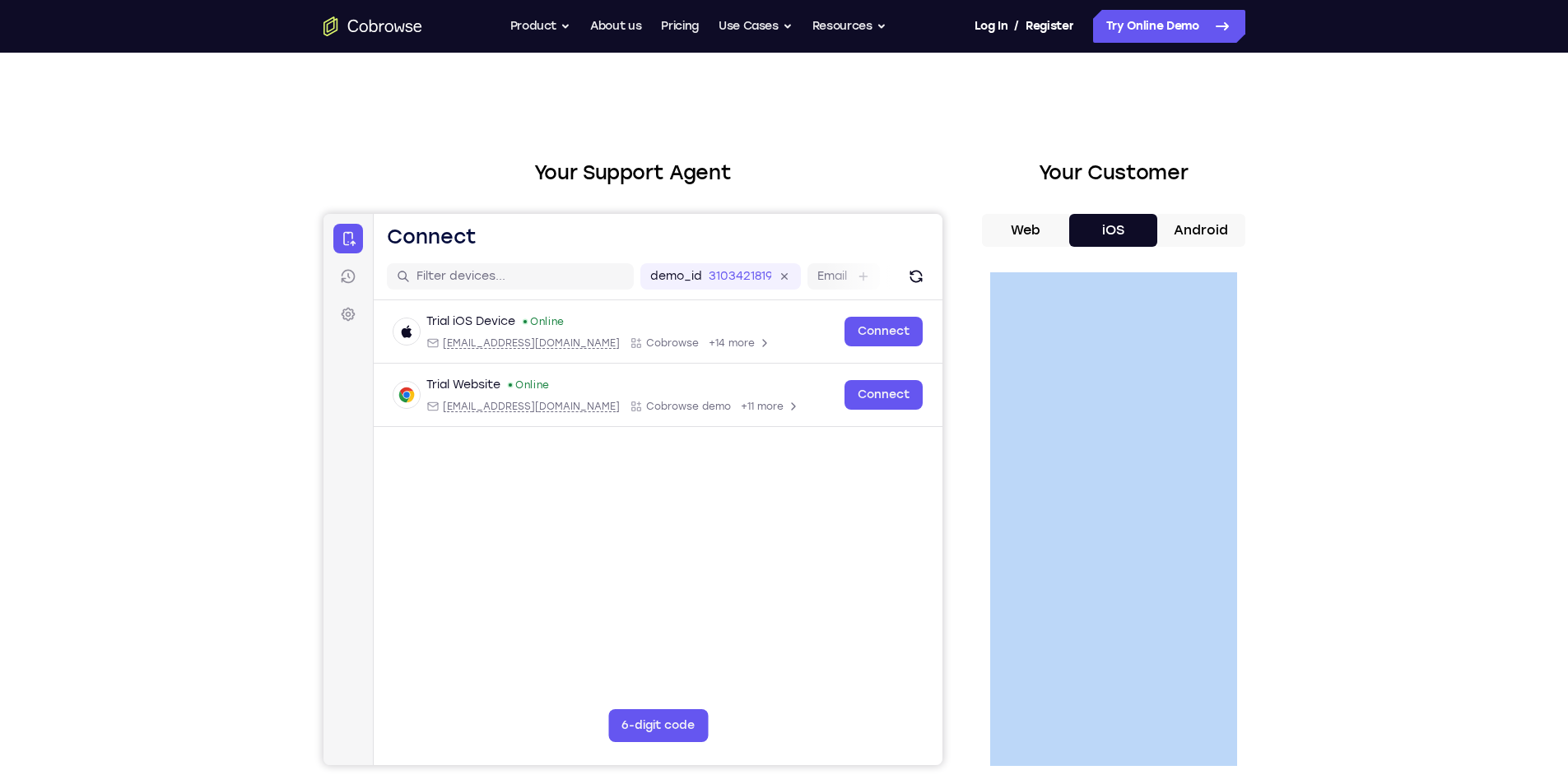
click at [1290, 491] on div "Your Support Agent Your Customer Web iOS Android Next Steps We’d be happy to gi…" at bounding box center [784, 595] width 1054 height 1085
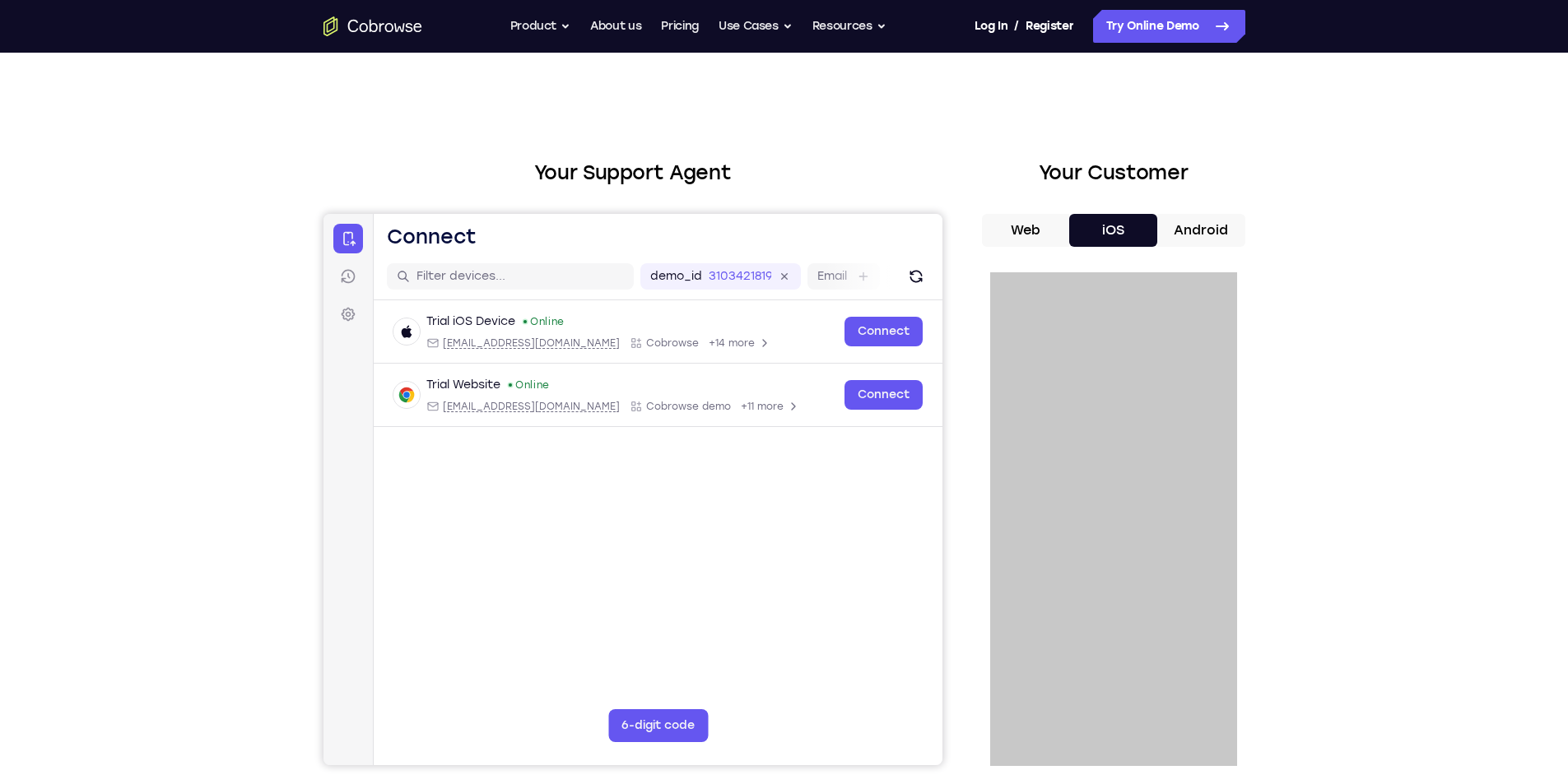
click at [864, 248] on header "Open main menu Connect" at bounding box center [657, 233] width 569 height 40
